Goal: Find specific page/section: Find specific page/section

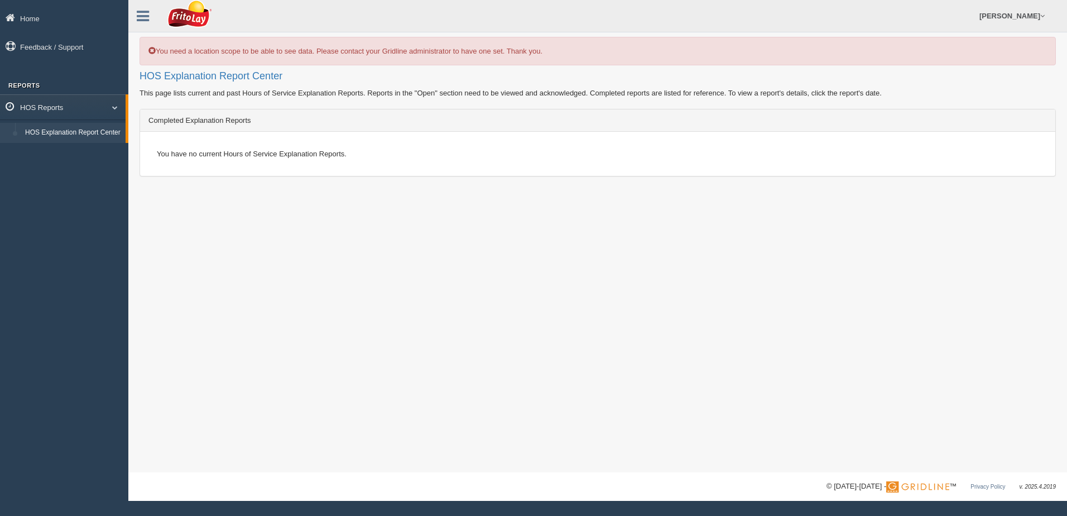
click at [107, 108] on span at bounding box center [110, 107] width 15 height 6
click at [118, 107] on span at bounding box center [113, 107] width 15 height 6
click at [108, 132] on link "HOS Explanation Report Center" at bounding box center [72, 133] width 105 height 20
click at [150, 12] on link at bounding box center [142, 14] width 29 height 17
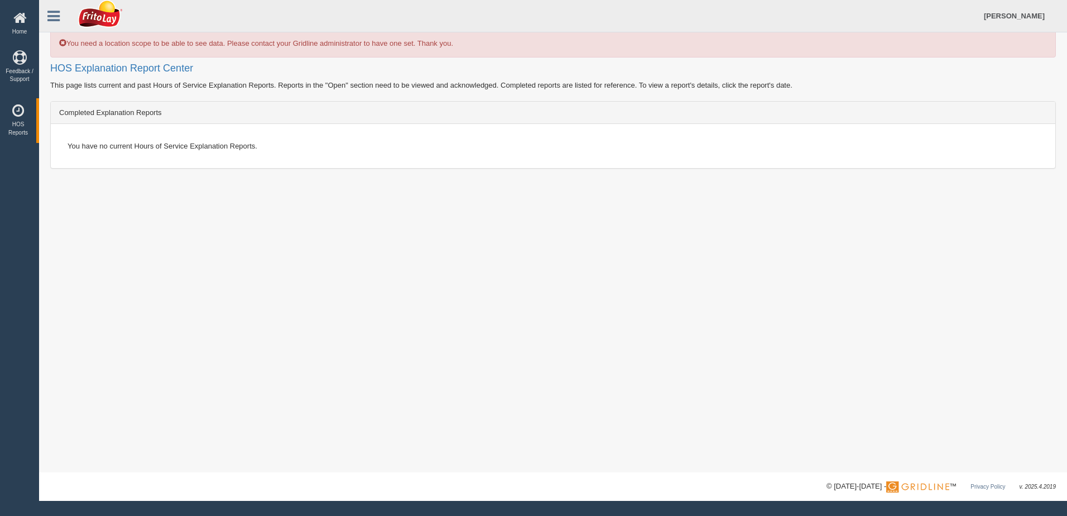
click at [145, 109] on div "Completed Explanation Reports" at bounding box center [553, 113] width 1005 height 22
click at [156, 138] on div "You have no current Hours of Service Explanation Reports." at bounding box center [553, 145] width 988 height 27
click at [53, 16] on icon at bounding box center [53, 16] width 12 height 15
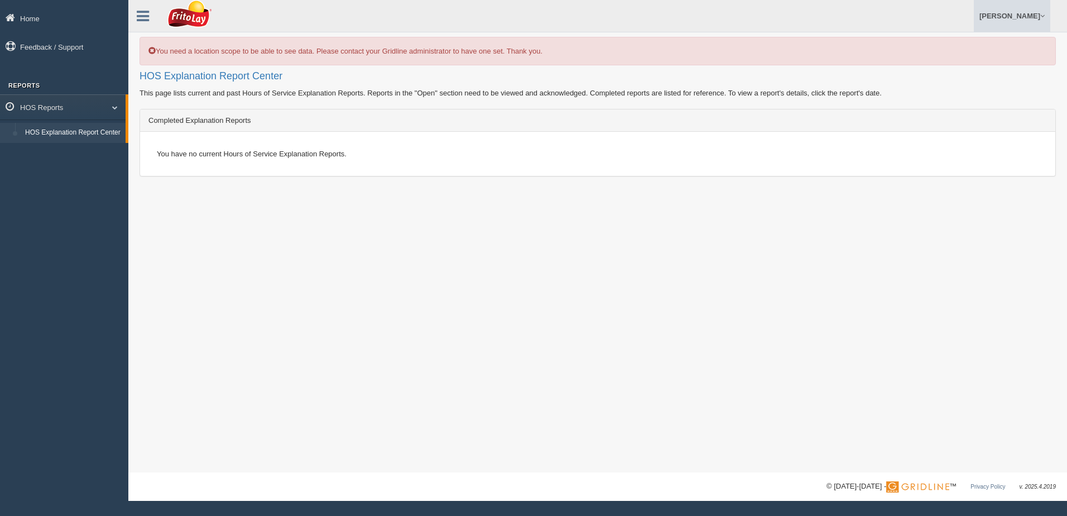
click at [1032, 17] on link "[PERSON_NAME]" at bounding box center [1012, 16] width 76 height 32
drag, startPoint x: 756, startPoint y: 98, endPoint x: 740, endPoint y: 98, distance: 15.6
click at [740, 98] on div "You need a location scope to be able to see data. Please contact your Gridline …" at bounding box center [597, 236] width 939 height 472
click at [147, 13] on icon at bounding box center [143, 16] width 12 height 15
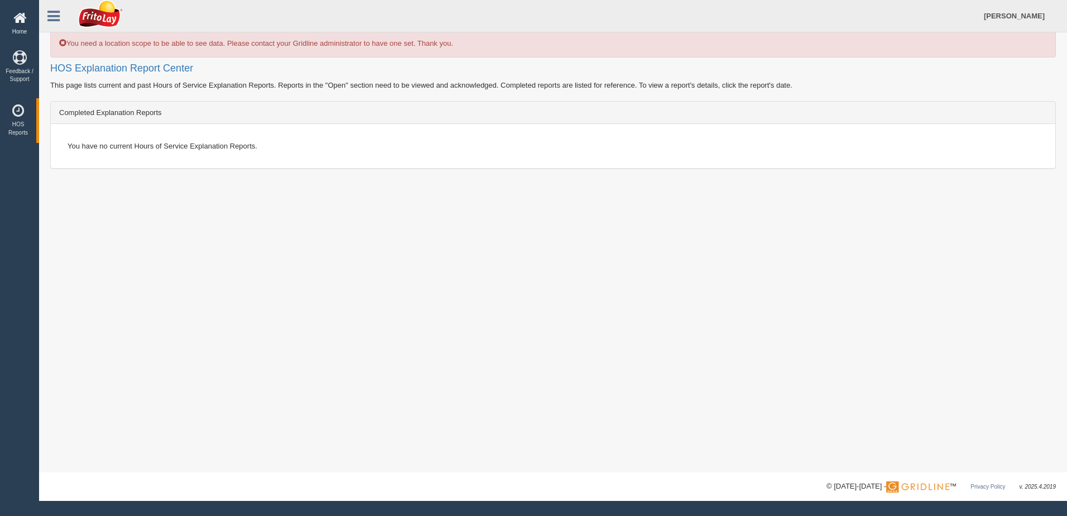
click at [23, 18] on icon at bounding box center [19, 18] width 33 height 14
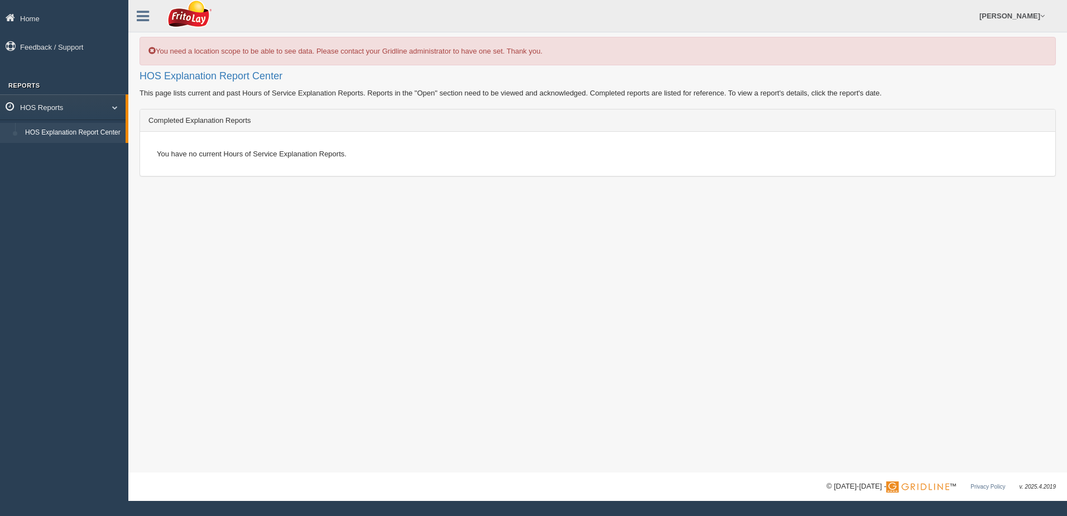
click at [55, 108] on link "HOS Reports" at bounding box center [63, 106] width 126 height 25
drag, startPoint x: 55, startPoint y: 108, endPoint x: 25, endPoint y: 133, distance: 39.2
click at [25, 133] on link "HOS Explanation Report Center" at bounding box center [72, 133] width 105 height 20
